Goal: Entertainment & Leisure: Consume media (video, audio)

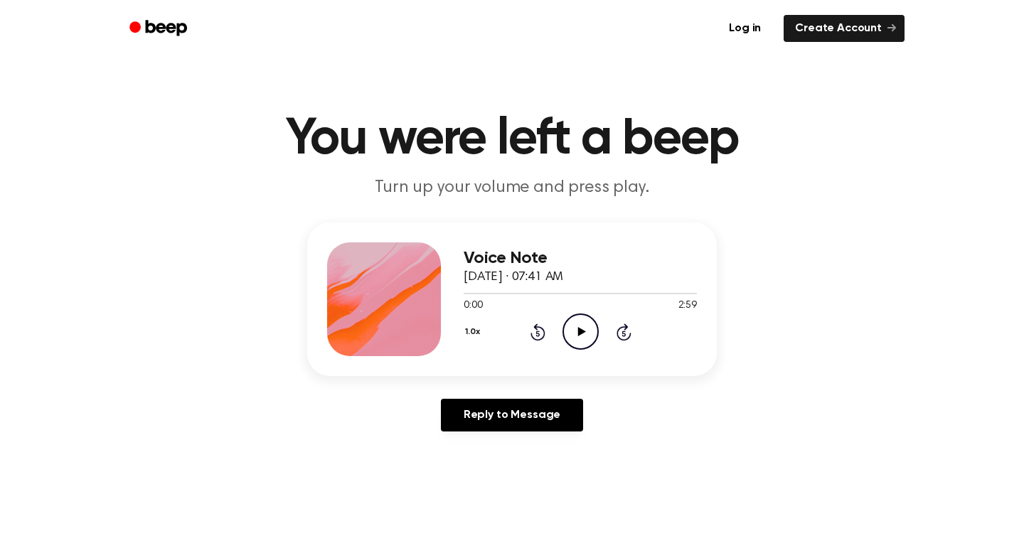
click at [579, 337] on icon "Play Audio" at bounding box center [581, 332] width 36 height 36
click at [579, 337] on icon "Pause Audio" at bounding box center [581, 332] width 36 height 36
click at [580, 331] on icon at bounding box center [581, 331] width 8 height 9
click at [582, 329] on icon at bounding box center [580, 331] width 6 height 9
